Goal: Information Seeking & Learning: Learn about a topic

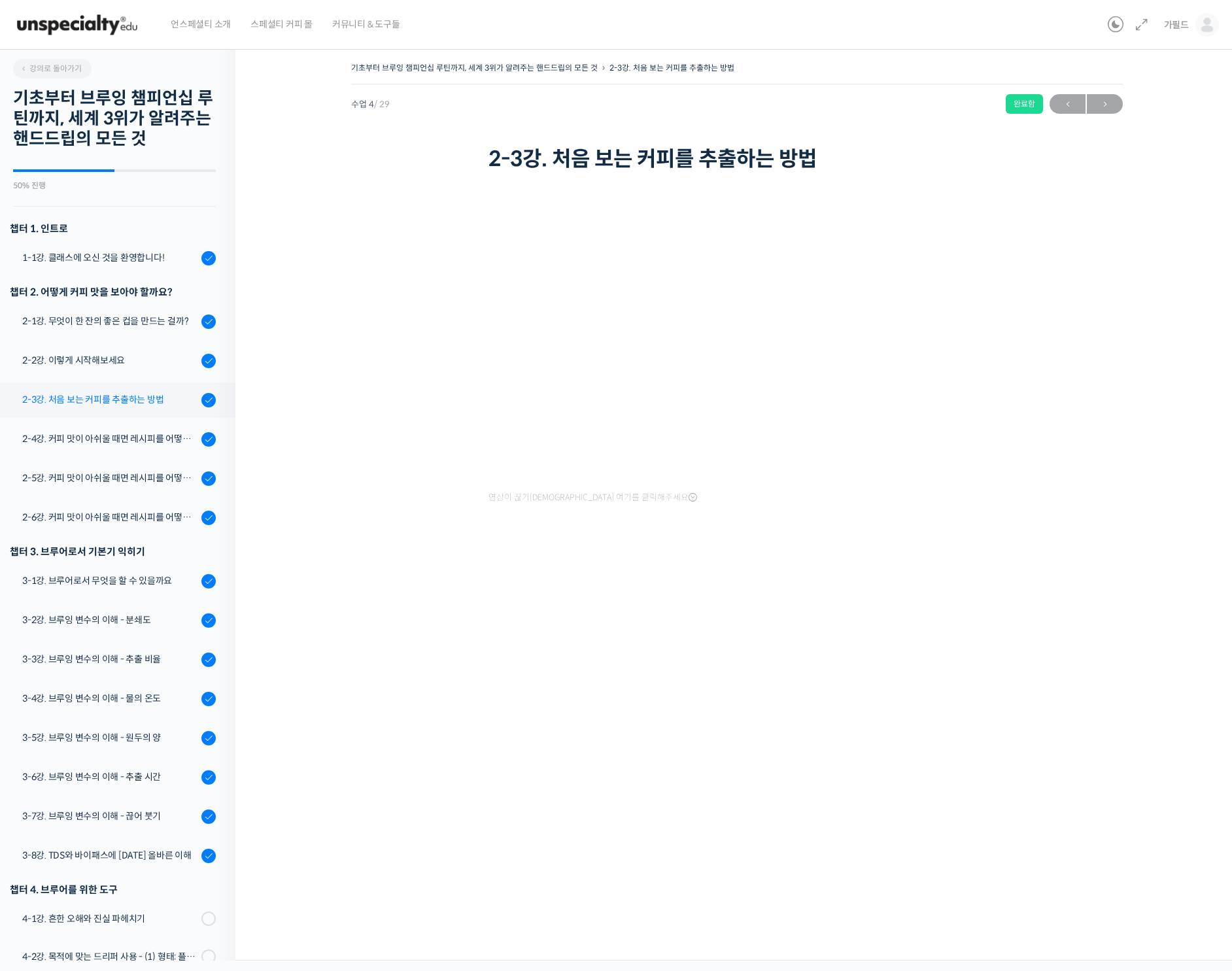
click at [119, 405] on div "2-3강. 처음 보는 커피를 추출하는 방법" at bounding box center [110, 400] width 175 height 15
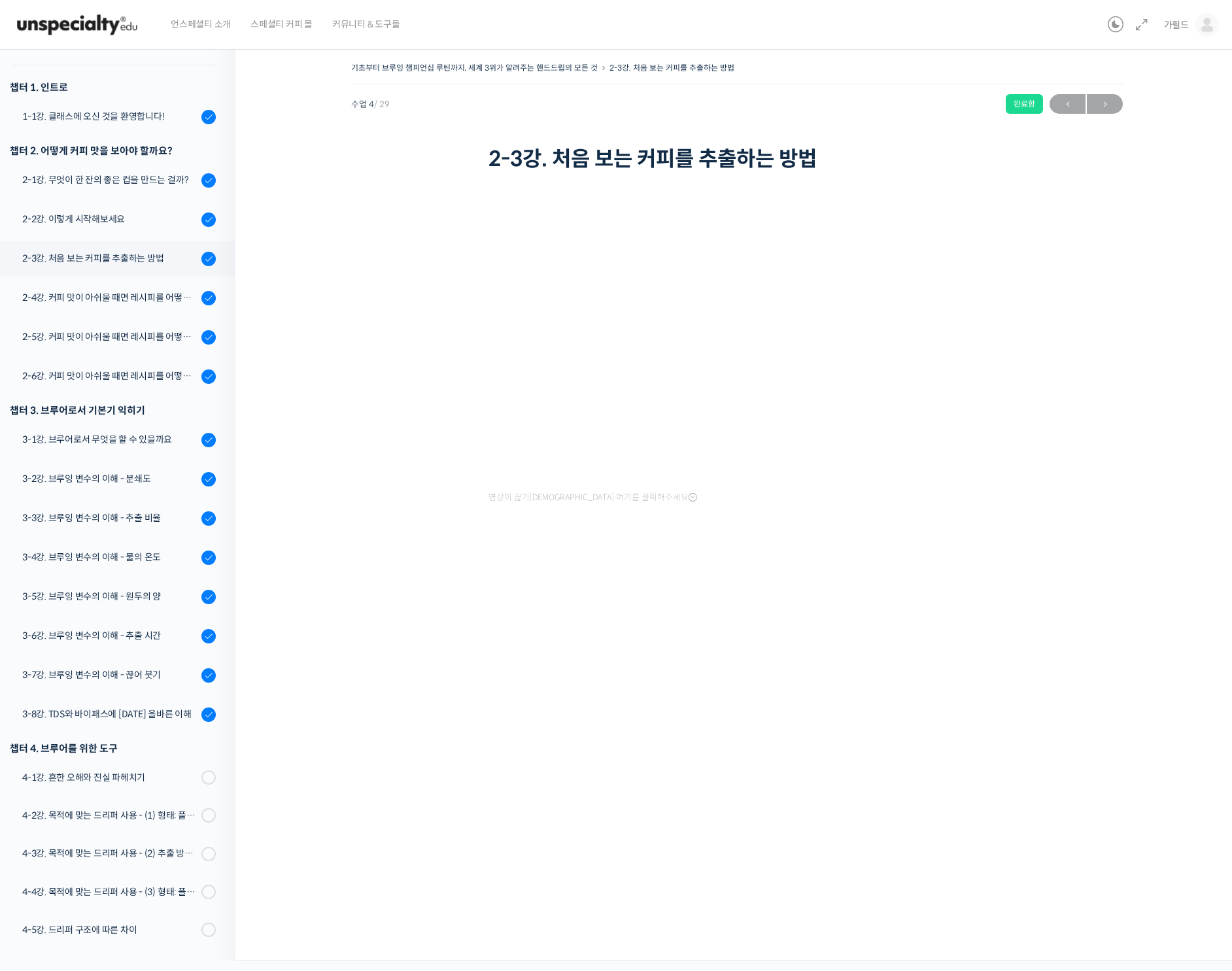
scroll to position [136, 0]
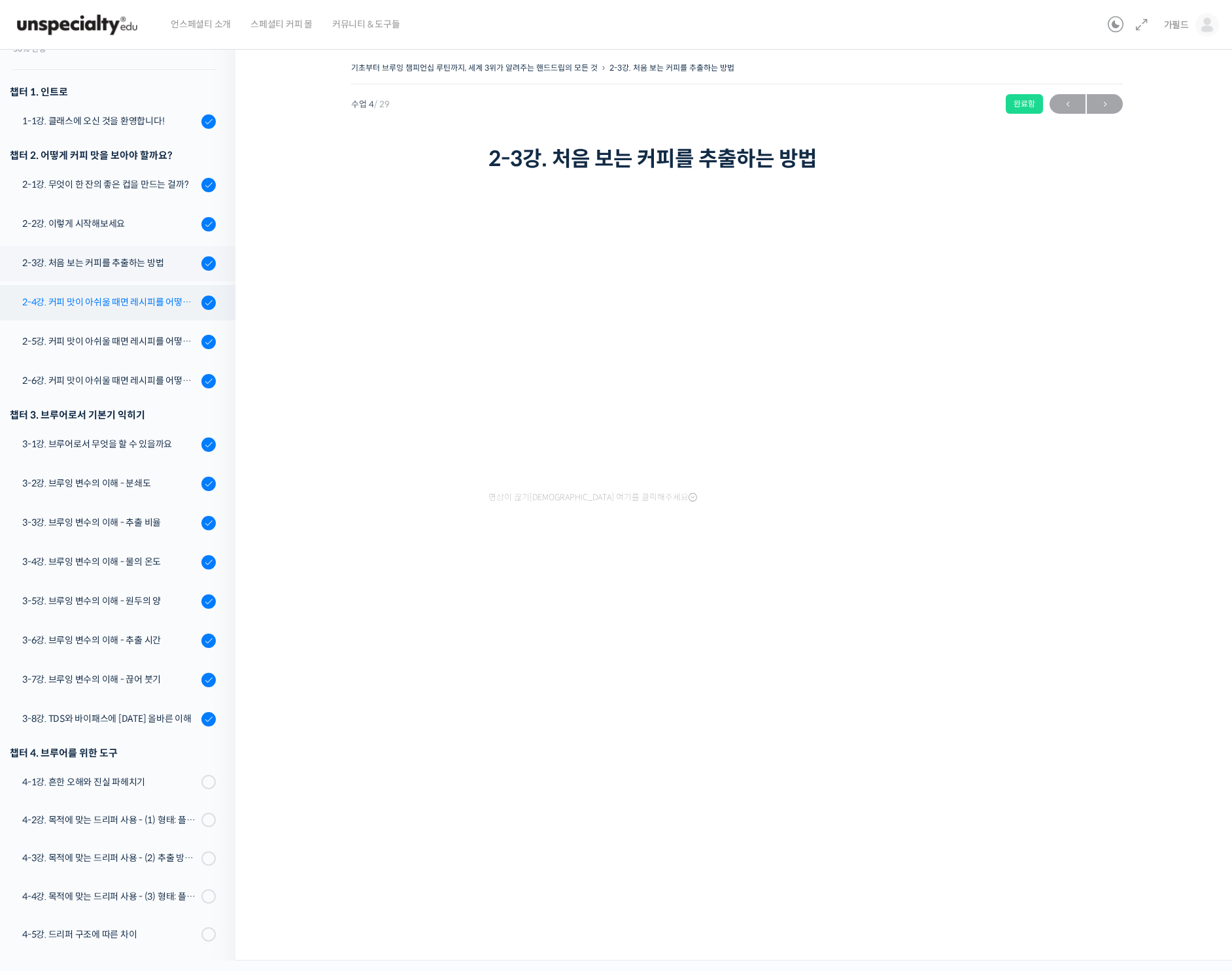
click at [135, 299] on div "2-4강. 커피 맛이 아쉬울 때면 레시피를 어떻게 수정해 보면 좋을까요? (1)" at bounding box center [110, 302] width 175 height 15
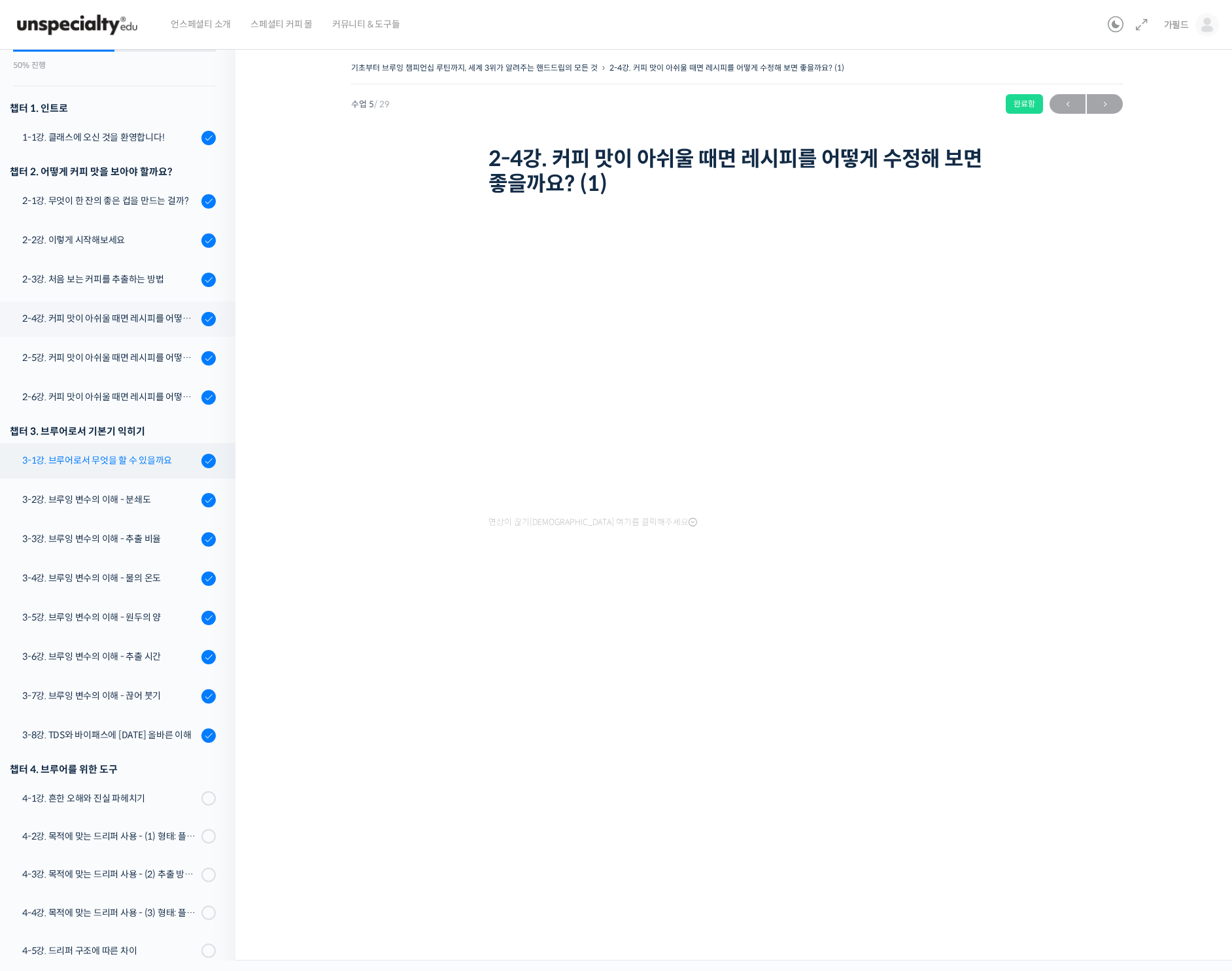
scroll to position [110, 0]
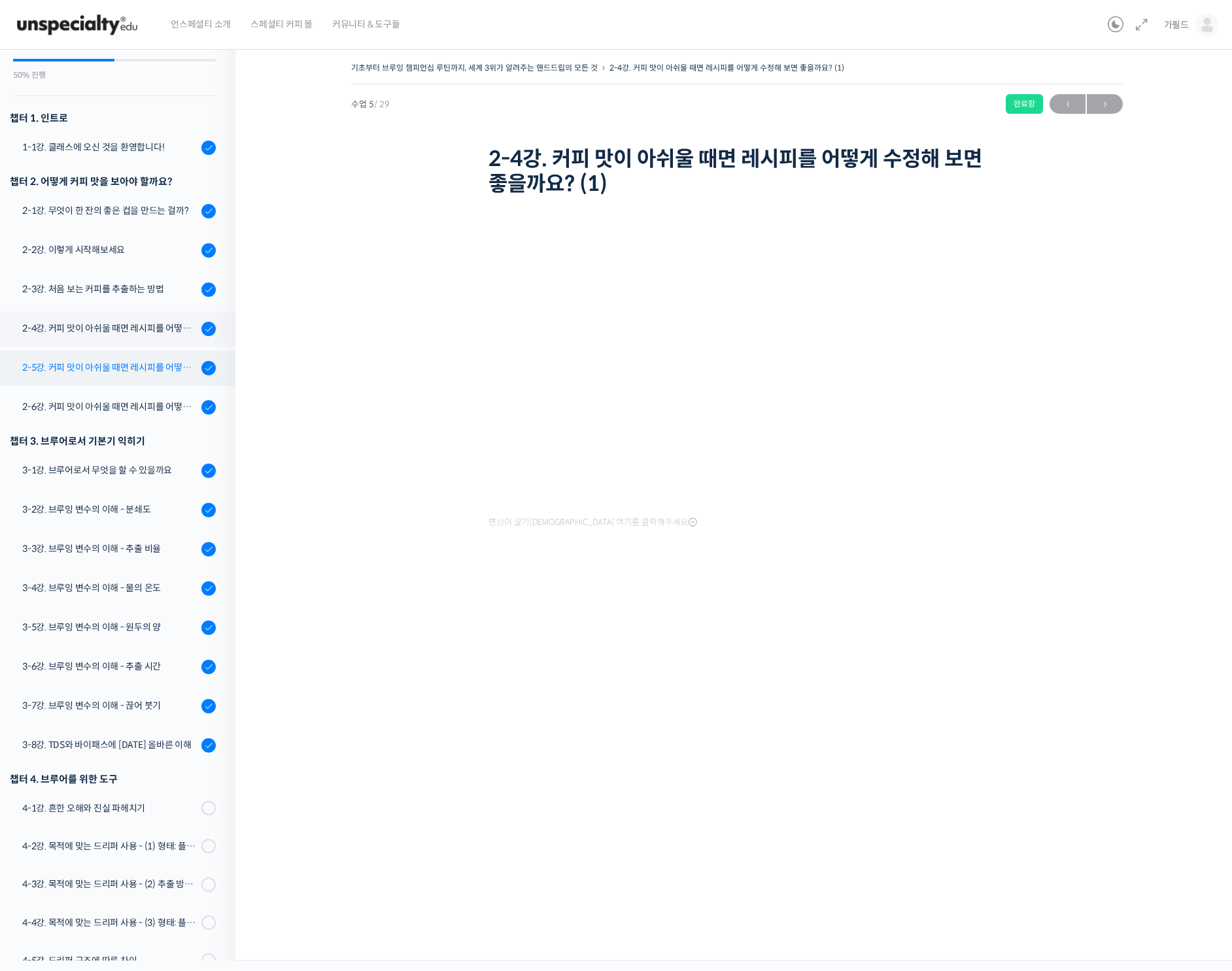
click at [114, 370] on div "2-5강. 커피 맛이 아쉬울 때면 레시피를 어떻게 수정해 보면 좋을까요? (2)" at bounding box center [110, 368] width 175 height 15
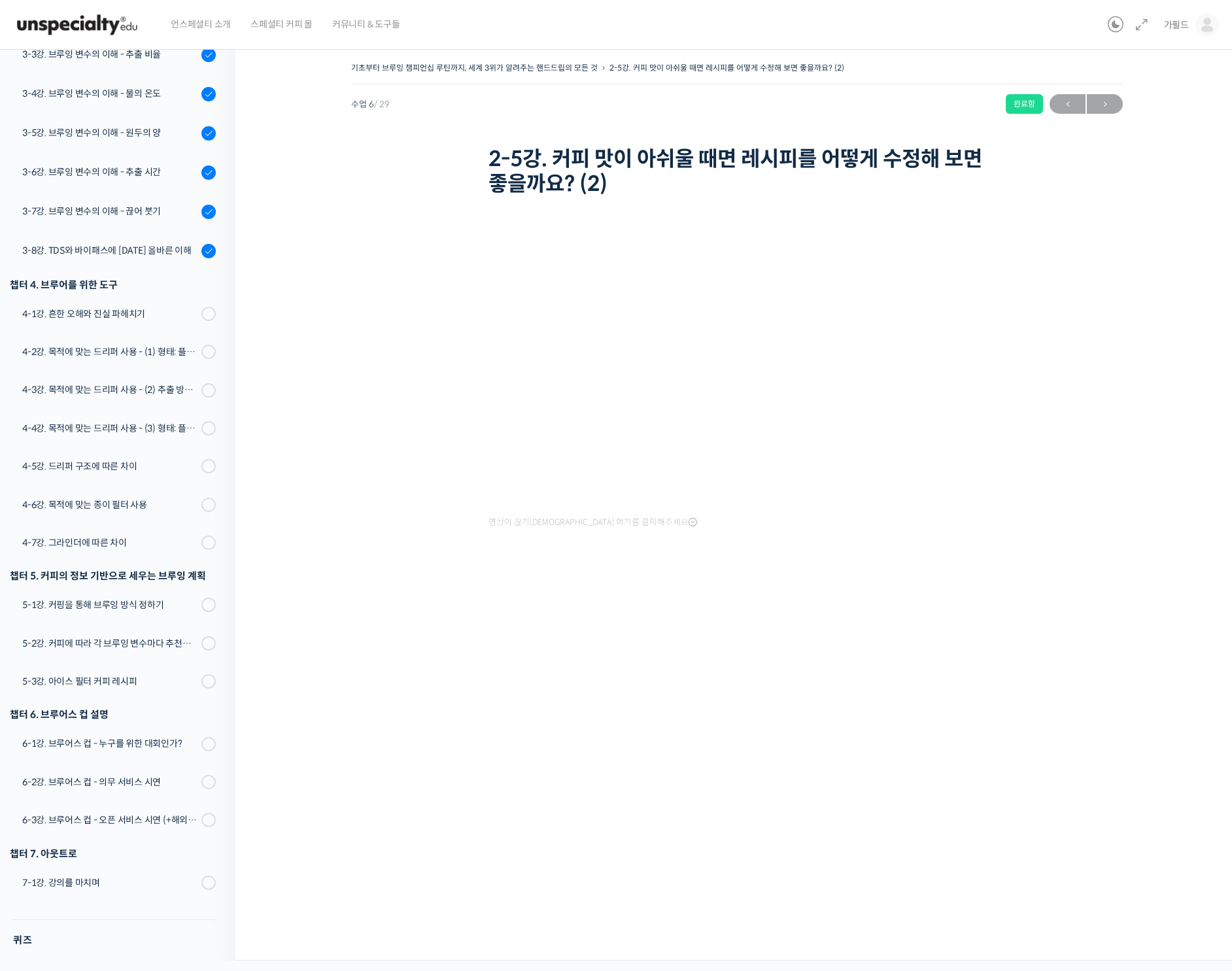
scroll to position [644, 0]
